Goal: Task Accomplishment & Management: Complete application form

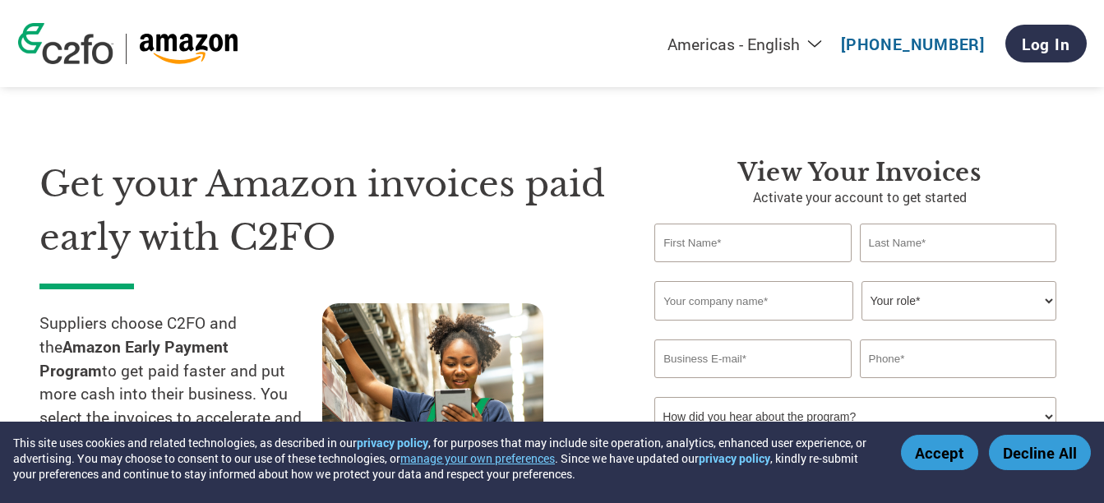
click at [943, 449] on button "Accept" at bounding box center [939, 452] width 77 height 35
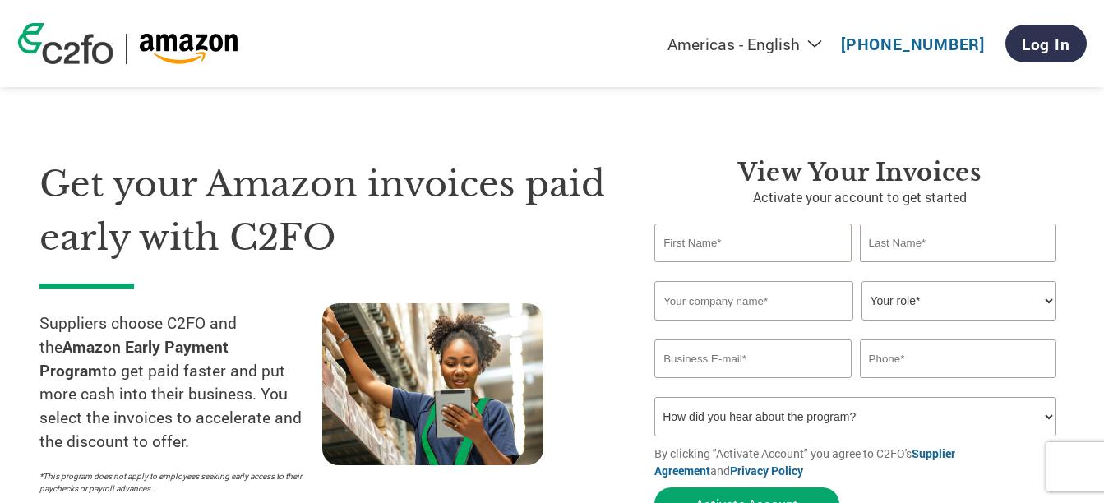
click at [90, 70] on div "Americas - English Américas - Español Américas - Português Amériques - Français…" at bounding box center [552, 43] width 1093 height 87
click at [83, 44] on img at bounding box center [65, 43] width 95 height 41
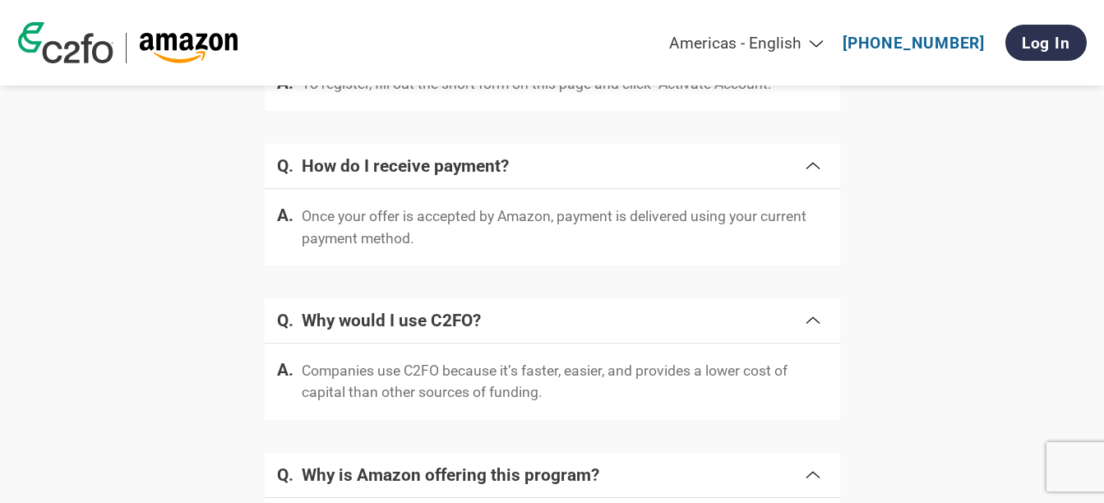
scroll to position [3404, 0]
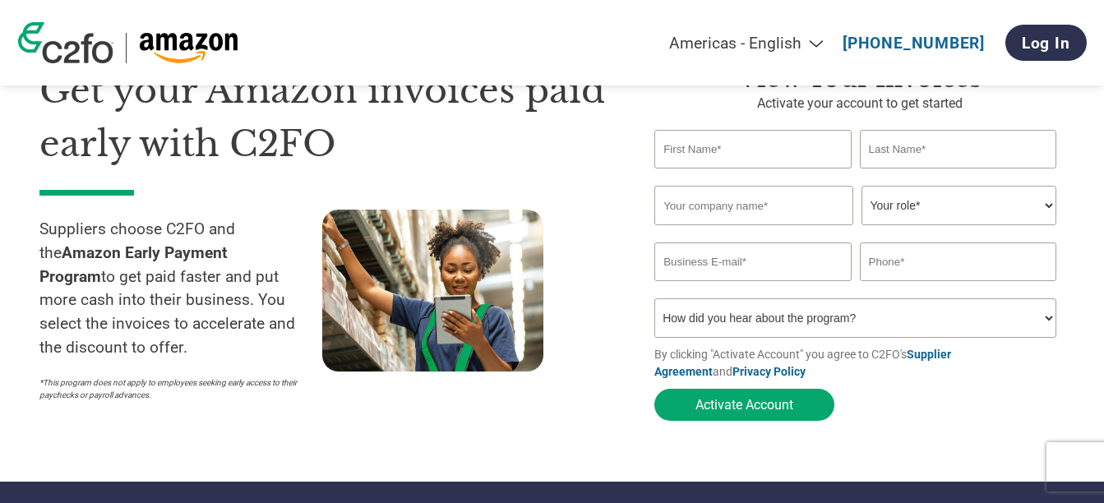
scroll to position [93, 0]
click at [975, 198] on select "Your role* CFO Controller Credit Manager Finance Director Treasurer CEO Preside…" at bounding box center [958, 206] width 195 height 39
select select "OWNER_FOUNDER"
click at [861, 188] on select "Your role* CFO Controller Credit Manager Finance Director Treasurer CEO Preside…" at bounding box center [958, 206] width 195 height 39
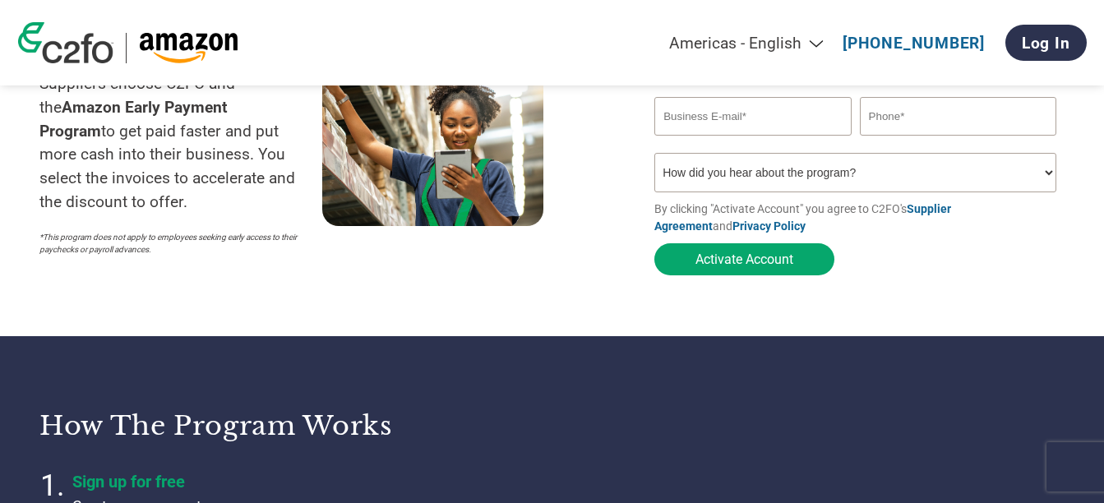
scroll to position [221, 0]
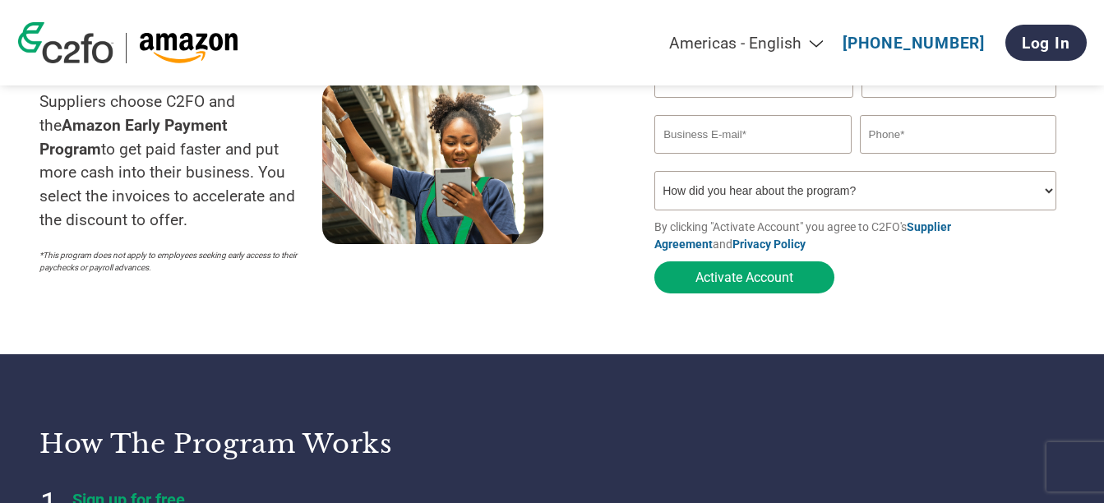
click at [951, 224] on link "Supplier Agreement" at bounding box center [802, 235] width 297 height 30
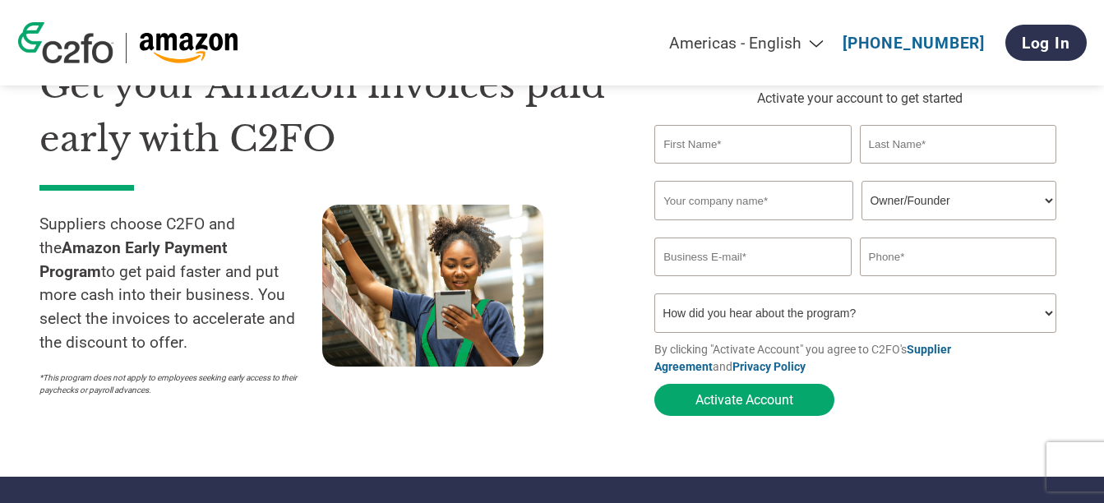
scroll to position [99, 0]
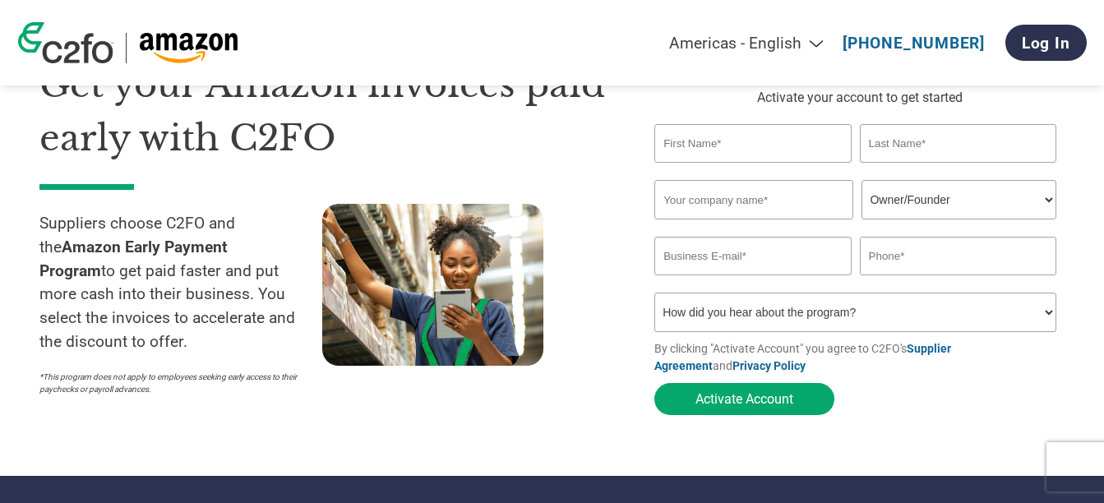
drag, startPoint x: 40, startPoint y: 249, endPoint x: 268, endPoint y: 242, distance: 227.7
click at [228, 242] on strong "Amazon Early Payment Program" at bounding box center [133, 259] width 188 height 43
drag, startPoint x: 268, startPoint y: 242, endPoint x: 214, endPoint y: 366, distance: 134.7
click at [214, 366] on div "Suppliers choose C2FO and the Amazon Early Payment Program to get paid faster a…" at bounding box center [180, 304] width 283 height 200
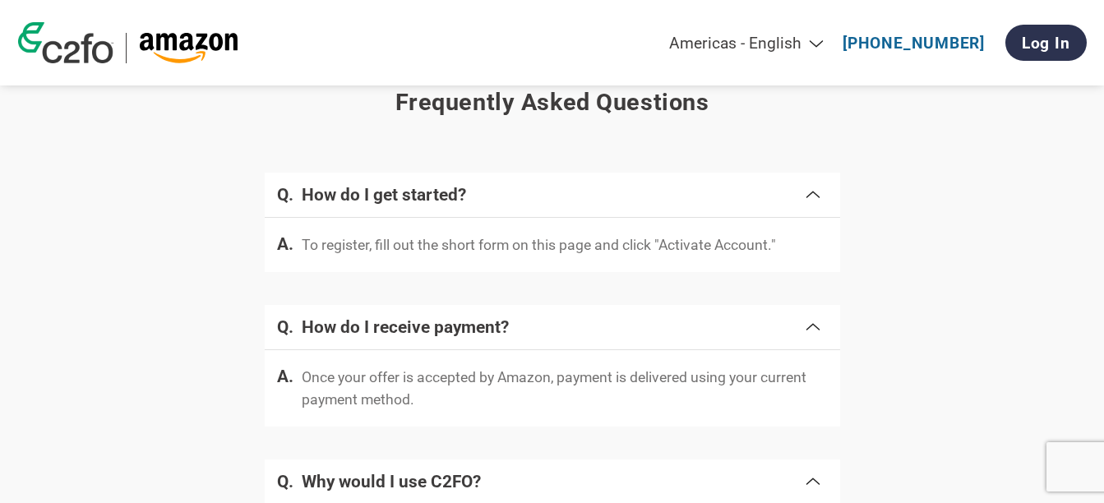
scroll to position [3030, 0]
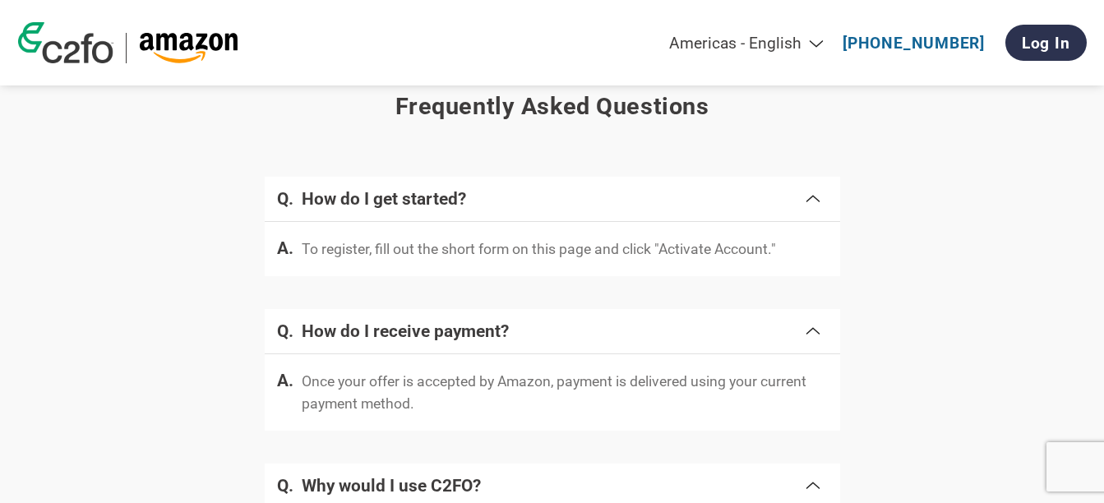
click at [799, 205] on h4 "How do I get started?" at bounding box center [552, 199] width 501 height 20
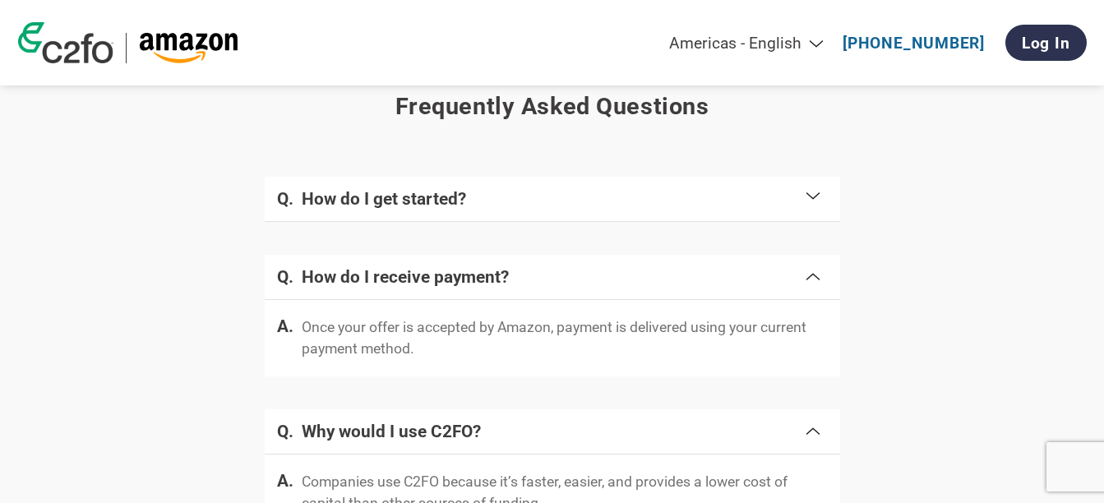
click at [799, 205] on h4 "How do I get started?" at bounding box center [552, 199] width 501 height 20
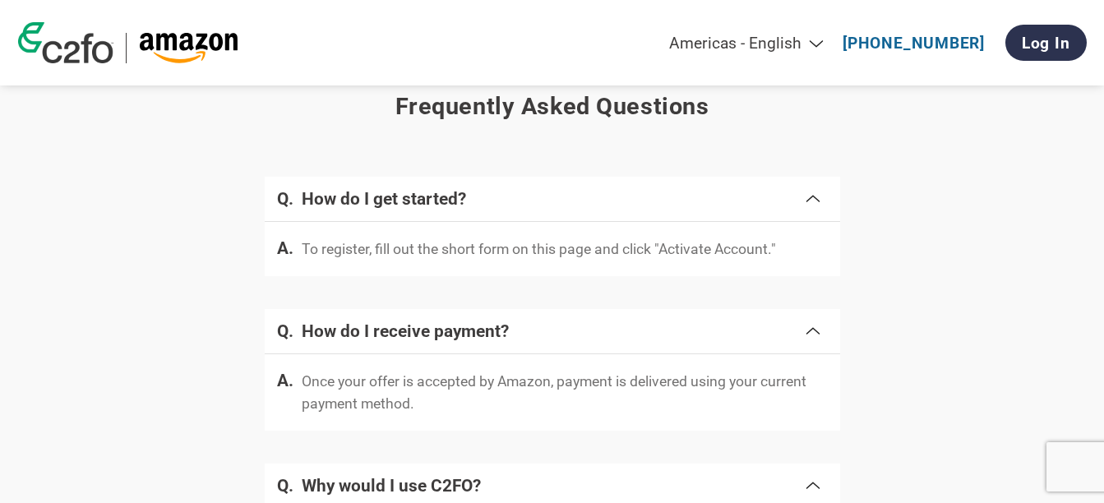
click at [819, 341] on span at bounding box center [813, 329] width 20 height 23
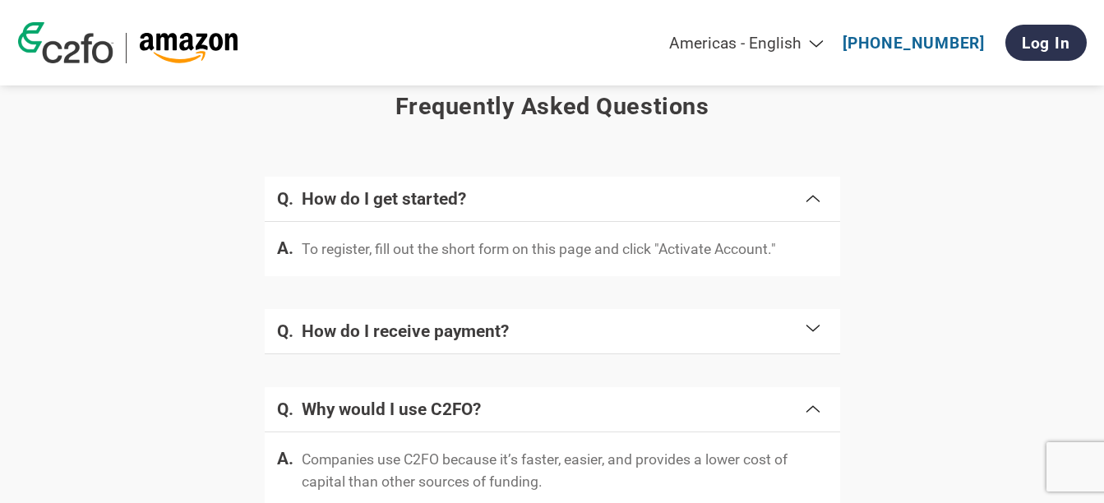
click at [819, 341] on span at bounding box center [813, 329] width 20 height 23
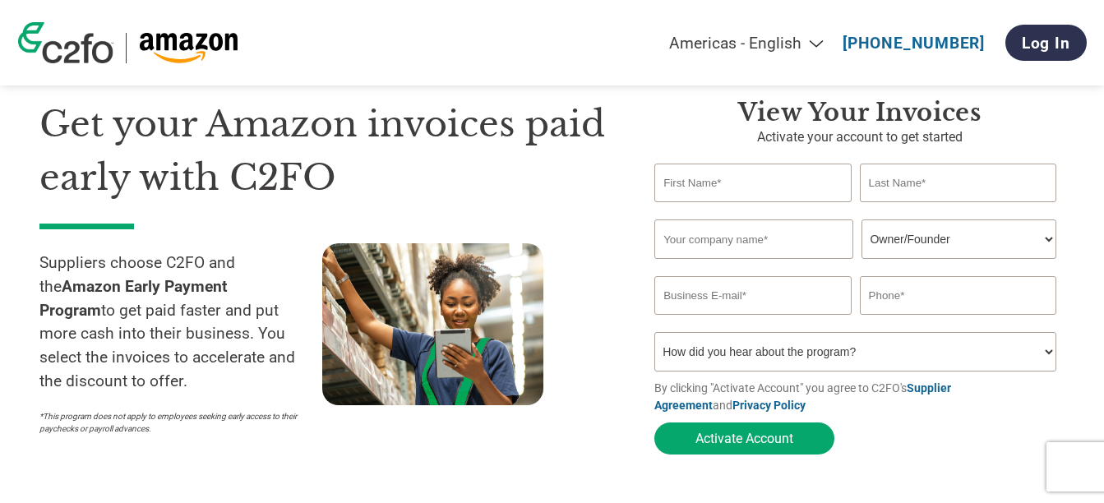
scroll to position [0, 0]
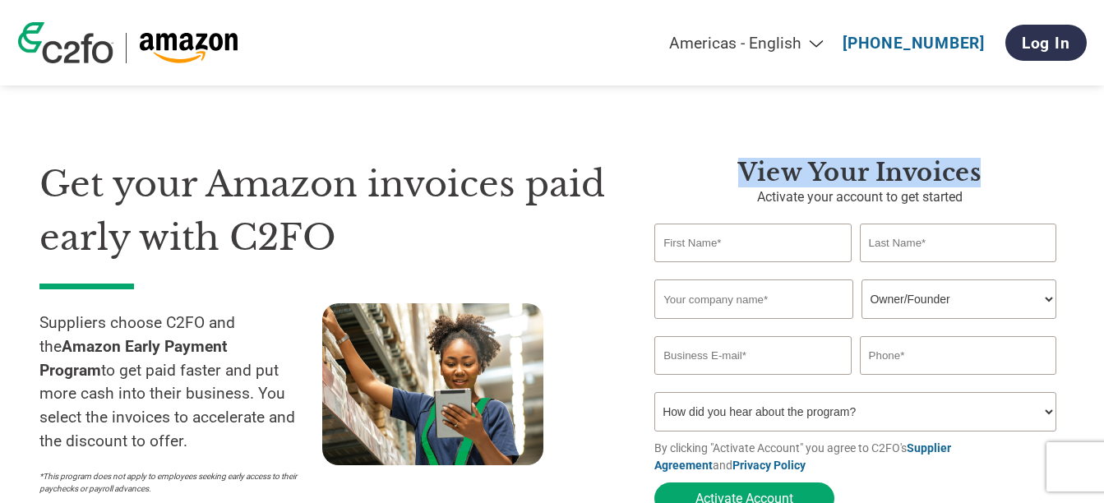
drag, startPoint x: 743, startPoint y: 176, endPoint x: 1028, endPoint y: 154, distance: 286.0
click at [1028, 154] on div "Get your Amazon invoices paid early with C2FO Suppliers choose C2FO and the Ama…" at bounding box center [551, 307] width 1025 height 431
drag, startPoint x: 1028, startPoint y: 154, endPoint x: 975, endPoint y: 176, distance: 57.8
click at [975, 176] on h3 "View Your Invoices" at bounding box center [859, 173] width 410 height 30
drag, startPoint x: 983, startPoint y: 173, endPoint x: 745, endPoint y: 170, distance: 237.5
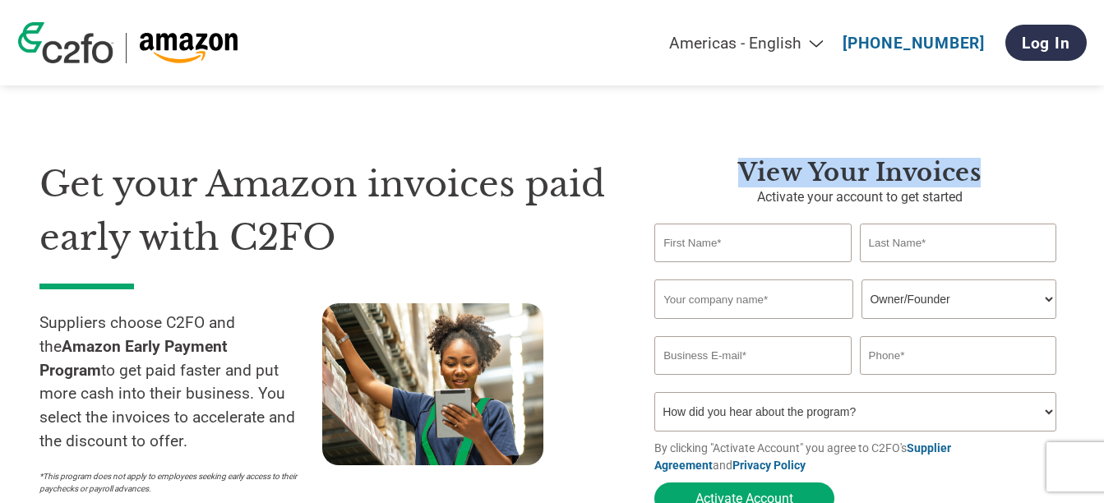
click at [745, 170] on h3 "View Your Invoices" at bounding box center [859, 173] width 410 height 30
drag, startPoint x: 745, startPoint y: 170, endPoint x: 794, endPoint y: 161, distance: 49.3
click at [794, 161] on h3 "View Your Invoices" at bounding box center [859, 173] width 410 height 30
drag, startPoint x: 740, startPoint y: 169, endPoint x: 1001, endPoint y: 151, distance: 262.0
click at [1001, 151] on div "Get your Amazon invoices paid early with C2FO Suppliers choose C2FO and the Ama…" at bounding box center [551, 307] width 1025 height 431
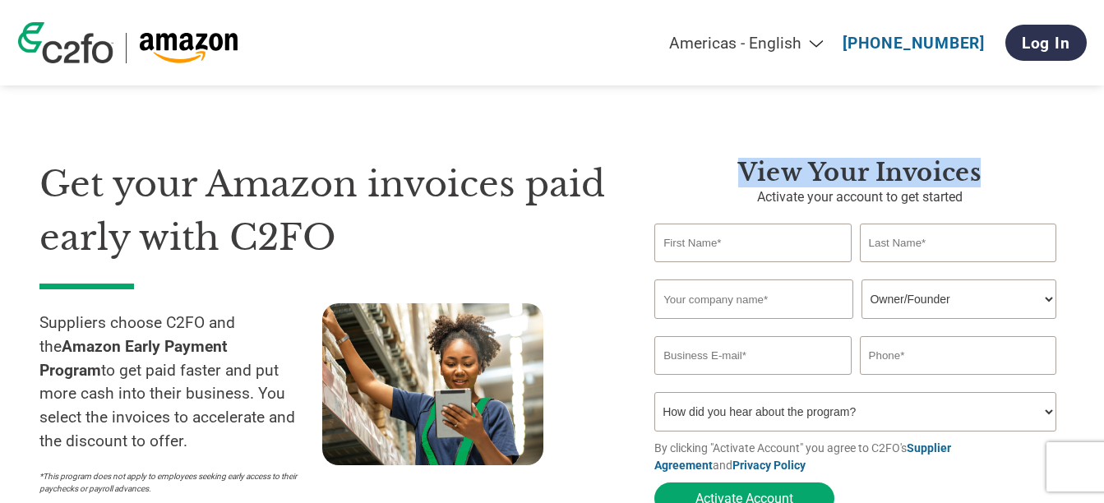
click at [454, 307] on img at bounding box center [432, 384] width 221 height 162
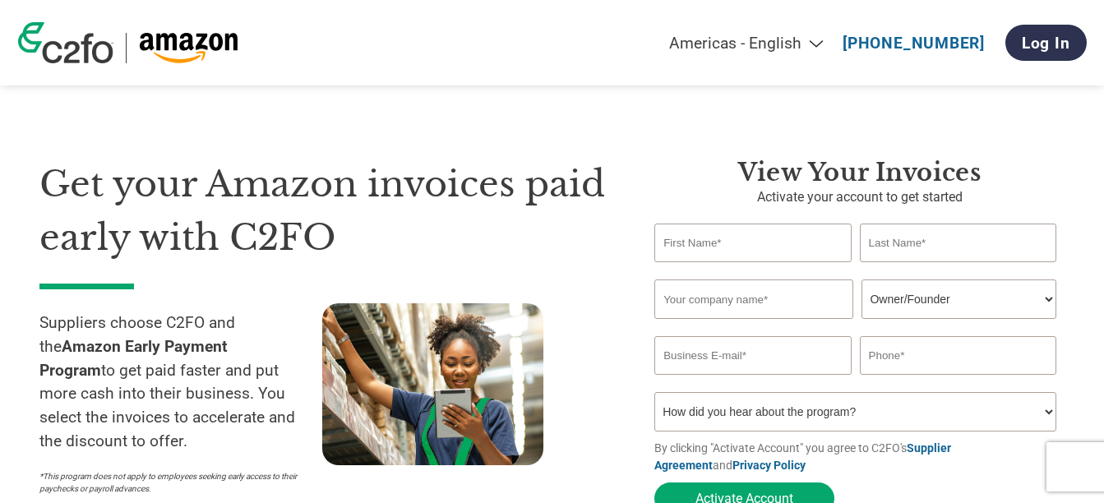
click at [431, 219] on h1 "Get your Amazon invoices paid early with C2FO" at bounding box center [321, 211] width 565 height 106
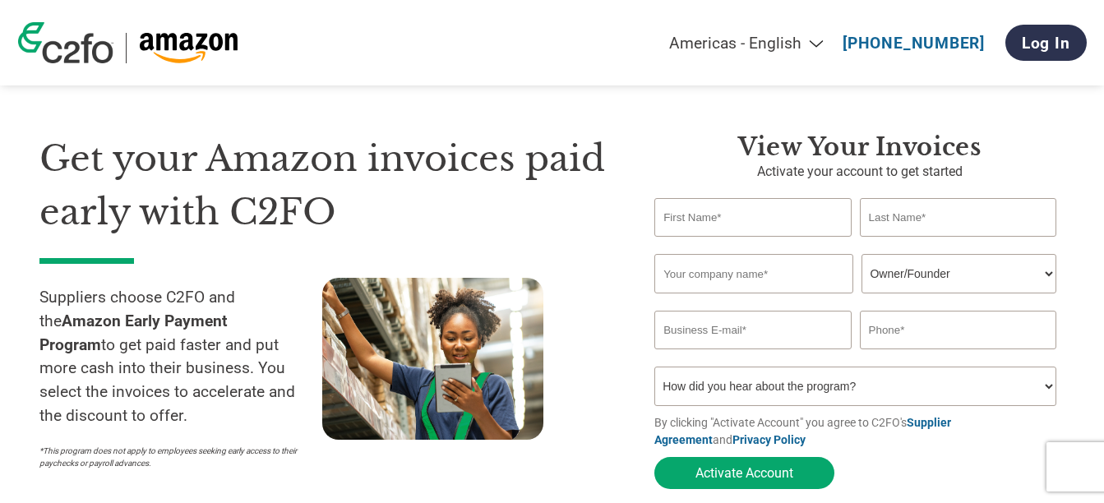
scroll to position [25, 0]
click at [699, 229] on input "text" at bounding box center [752, 218] width 196 height 39
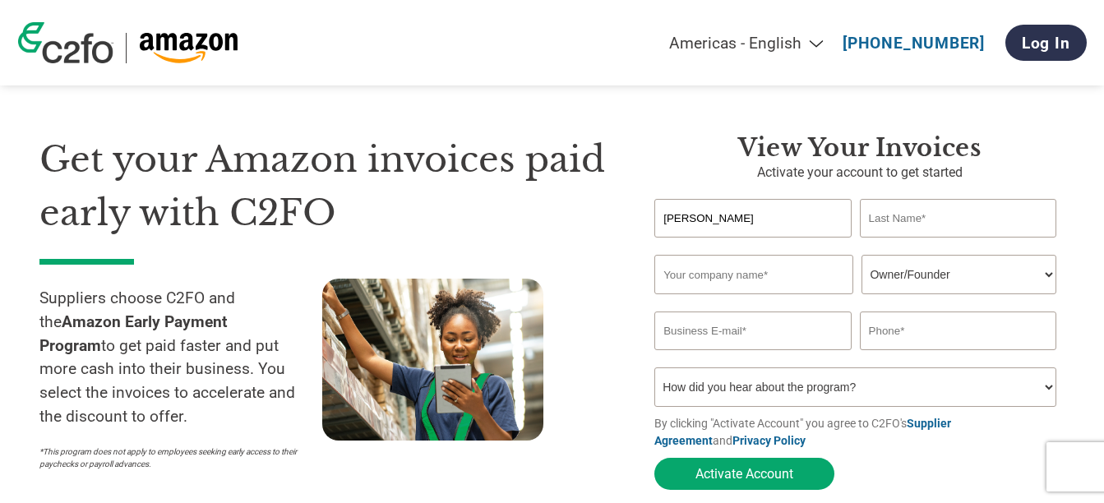
type input "Caswell"
click at [930, 210] on input "text" at bounding box center [958, 218] width 196 height 39
type input "Fairweather"
type input "Exotic Discount Deals"
type input "Sales@colsus.com"
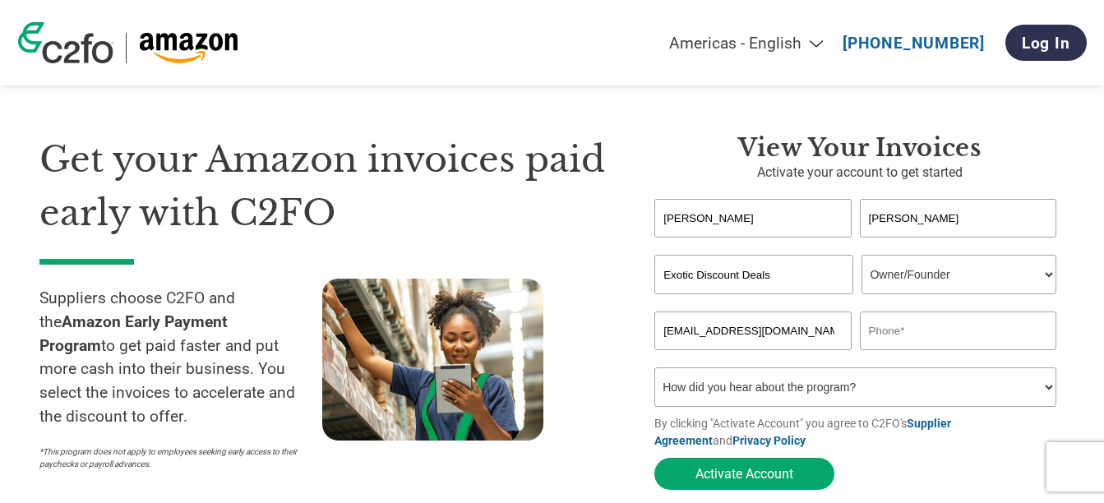
click at [872, 335] on input "text" at bounding box center [958, 330] width 196 height 39
type input "4"
type input "8645676489"
click at [854, 389] on select "How did you hear about the program? Received a letter Email Social Media Online…" at bounding box center [855, 386] width 402 height 39
select select "Online Search"
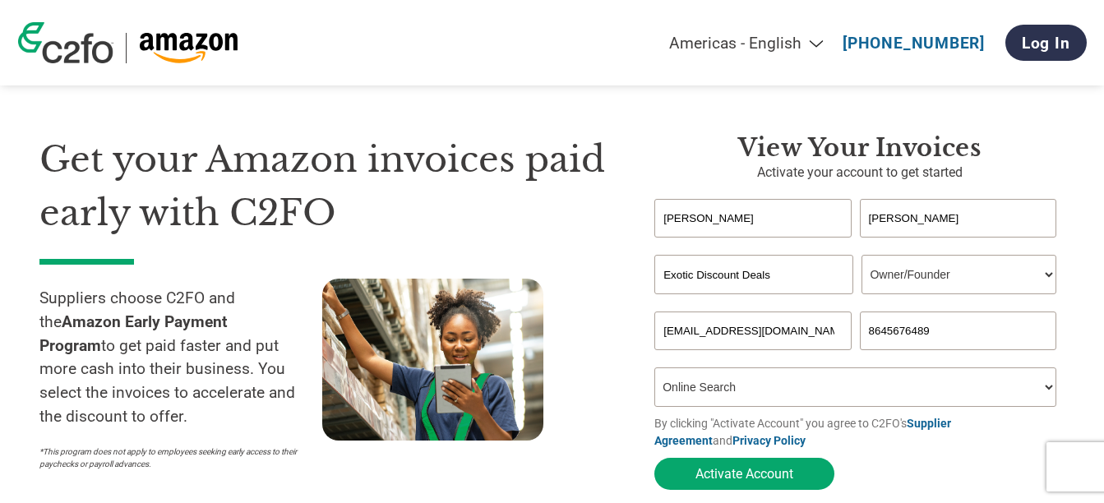
click at [654, 372] on select "How did you hear about the program? Received a letter Email Social Media Online…" at bounding box center [855, 386] width 402 height 39
click at [778, 472] on button "Activate Account" at bounding box center [744, 474] width 180 height 32
